Goal: Book appointment/travel/reservation

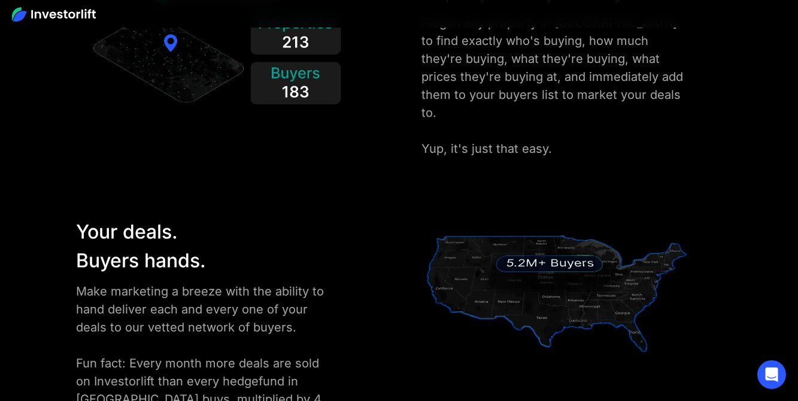
scroll to position [1011, 0]
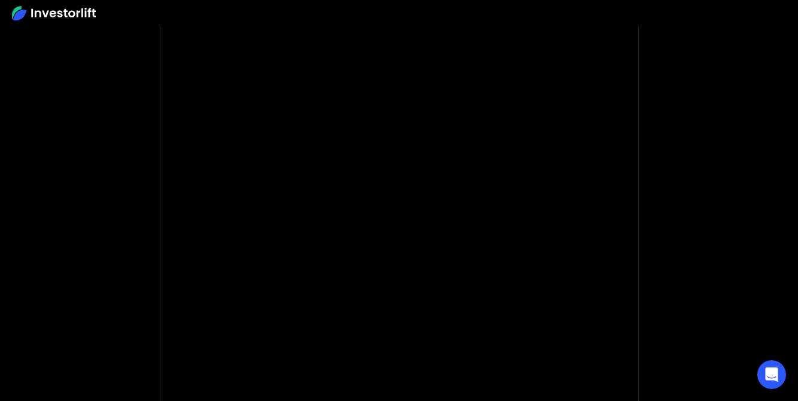
scroll to position [54, 0]
